Goal: Task Accomplishment & Management: Use online tool/utility

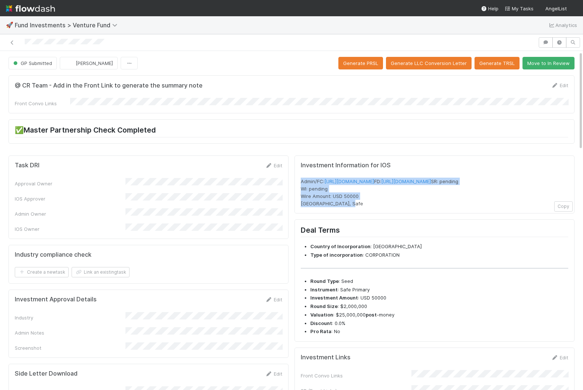
drag, startPoint x: 354, startPoint y: 216, endPoint x: 299, endPoint y: 178, distance: 66.8
click at [299, 178] on div "Investment Information for IOS Admin/FC: https://venture.angellist.com/v/admin/…" at bounding box center [435, 184] width 280 height 58
copy span "Admin/FC: https://venture.angellist.com/v/admin/funds/investment/29395 FD: http…"
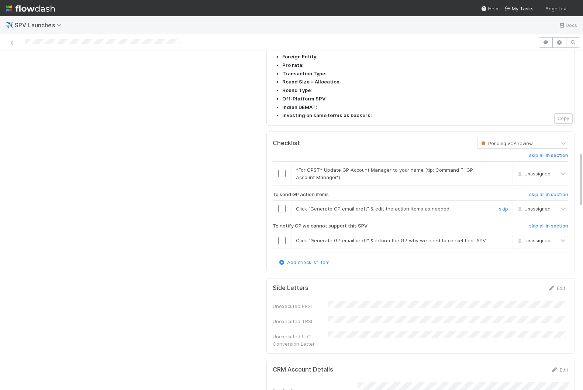
scroll to position [567, 0]
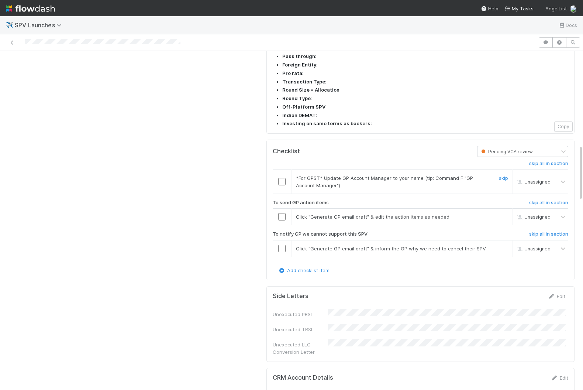
click at [282, 178] on input "checkbox" at bounding box center [281, 181] width 7 height 7
click at [279, 213] on input "checkbox" at bounding box center [281, 216] width 7 height 7
click at [470, 231] on h6 "skip all in section" at bounding box center [548, 234] width 39 height 6
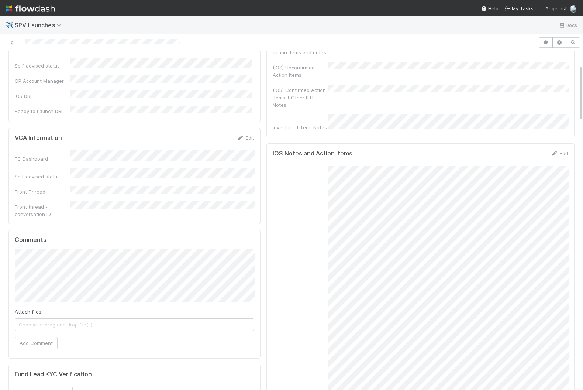
scroll to position [0, 0]
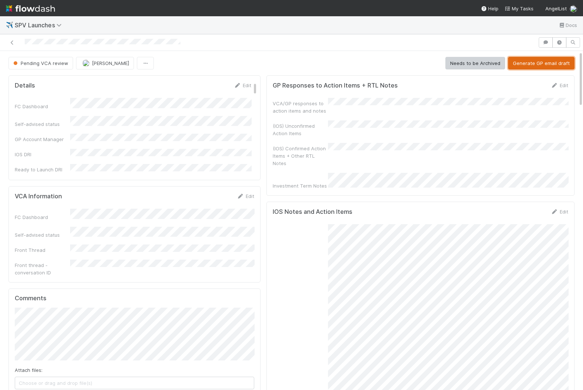
click at [470, 60] on button "Generate GP email draft" at bounding box center [541, 63] width 66 height 13
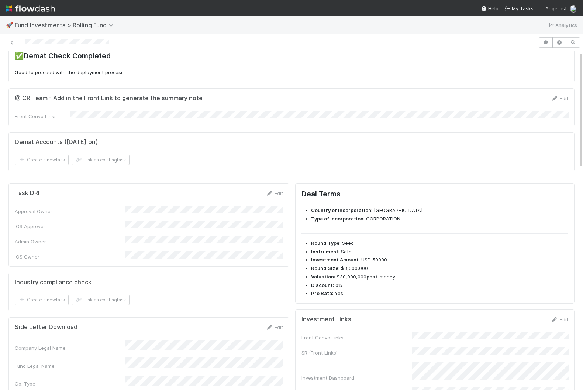
scroll to position [32, 0]
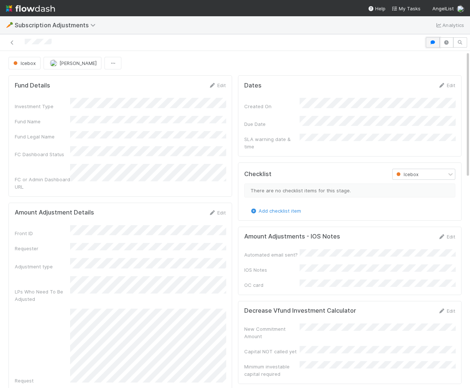
click at [433, 40] on icon "button" at bounding box center [432, 42] width 7 height 4
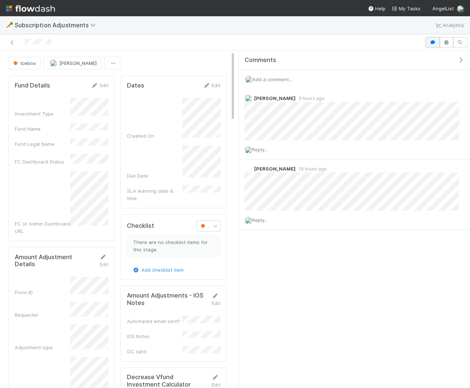
click at [434, 45] on button "button" at bounding box center [433, 42] width 14 height 10
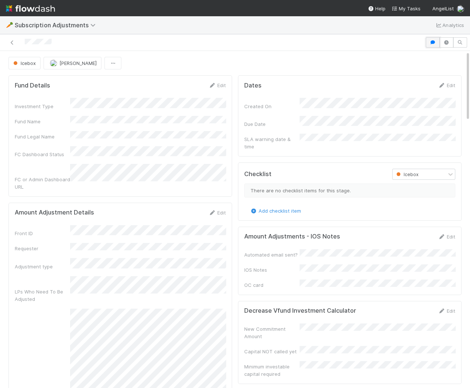
click at [434, 45] on button "button" at bounding box center [433, 42] width 14 height 10
